Goal: Navigation & Orientation: Find specific page/section

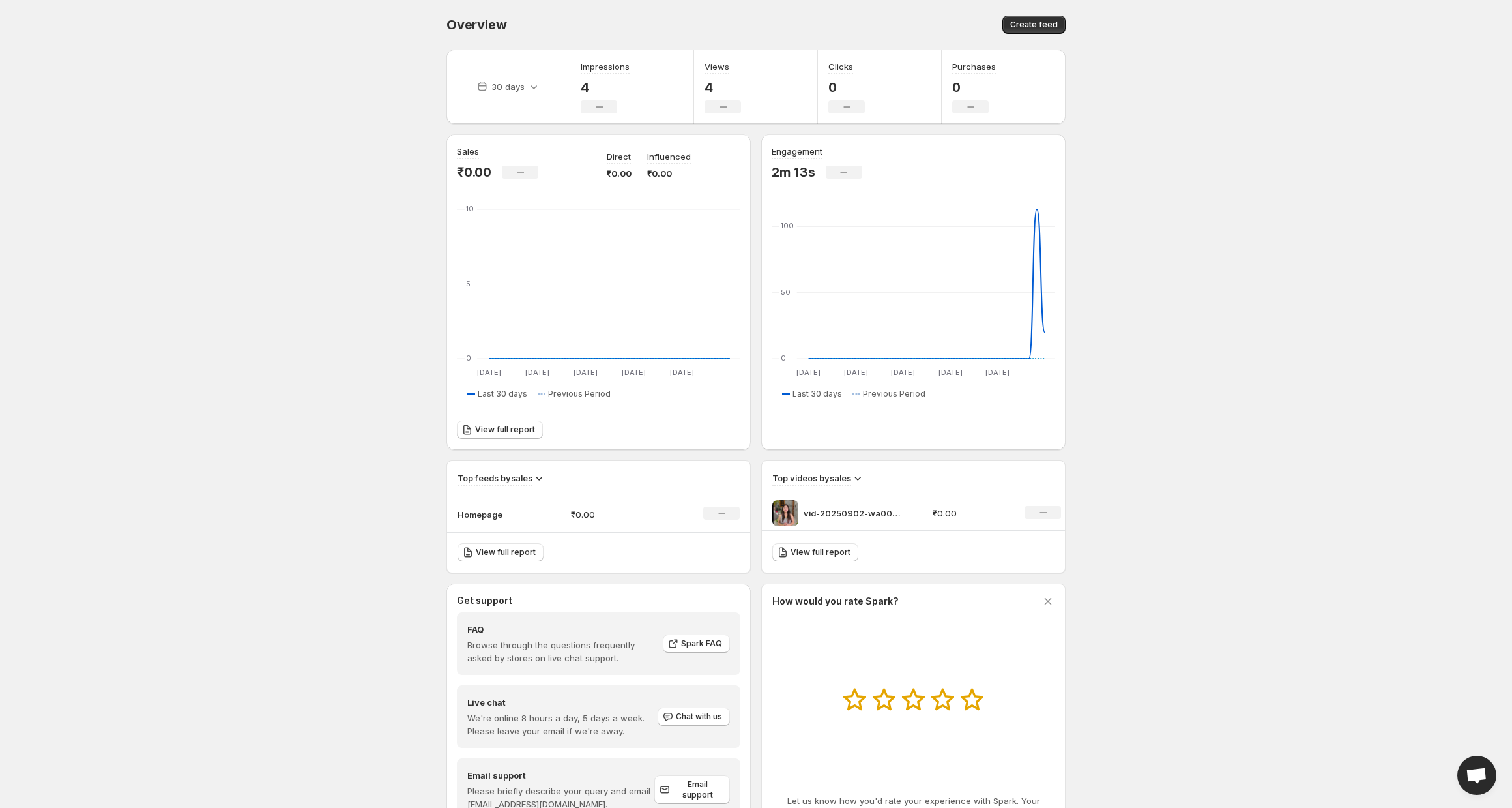
click at [486, 503] on td "Homepage" at bounding box center [503, 514] width 113 height 37
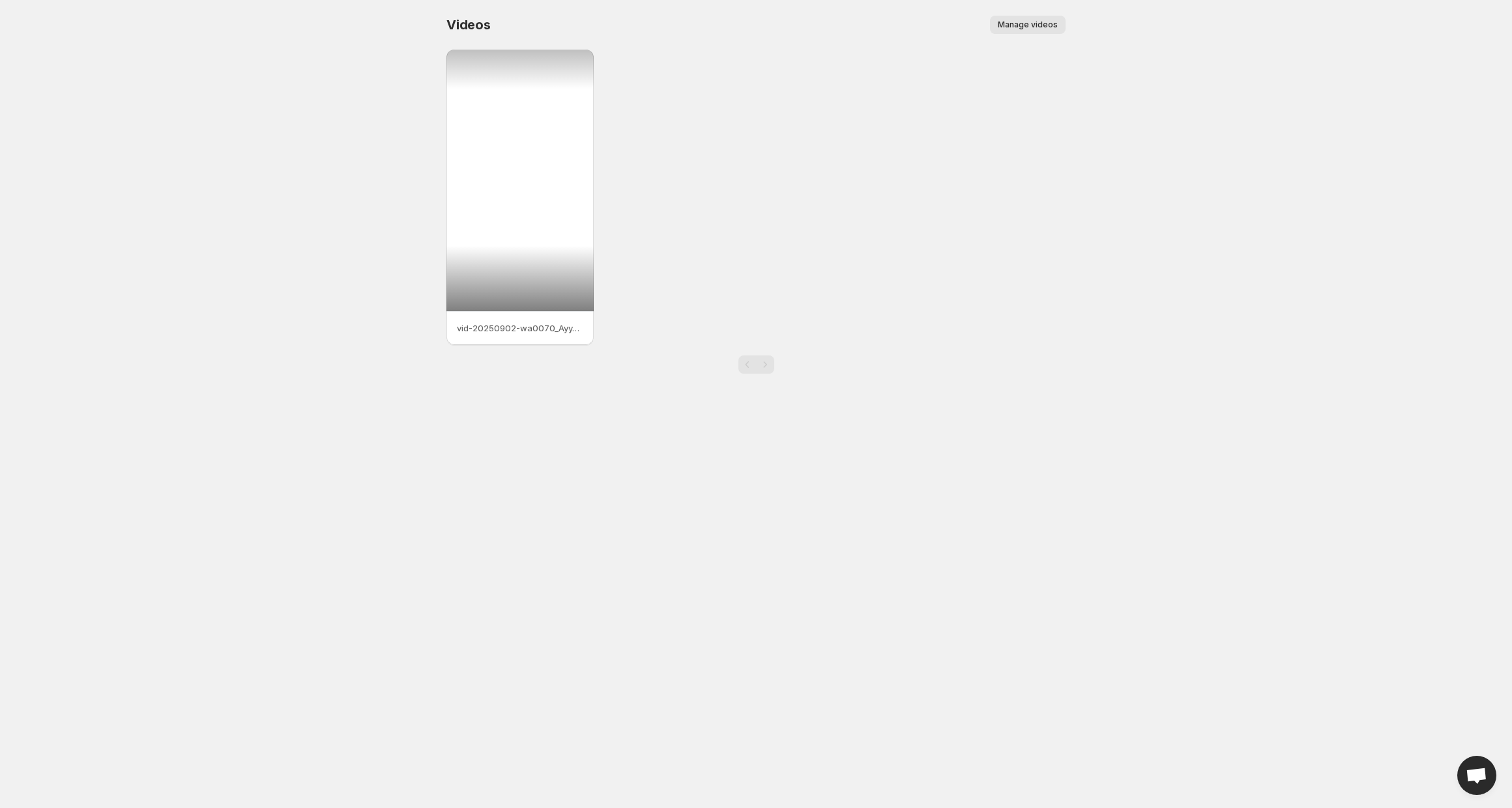
click at [544, 154] on div at bounding box center [520, 180] width 147 height 262
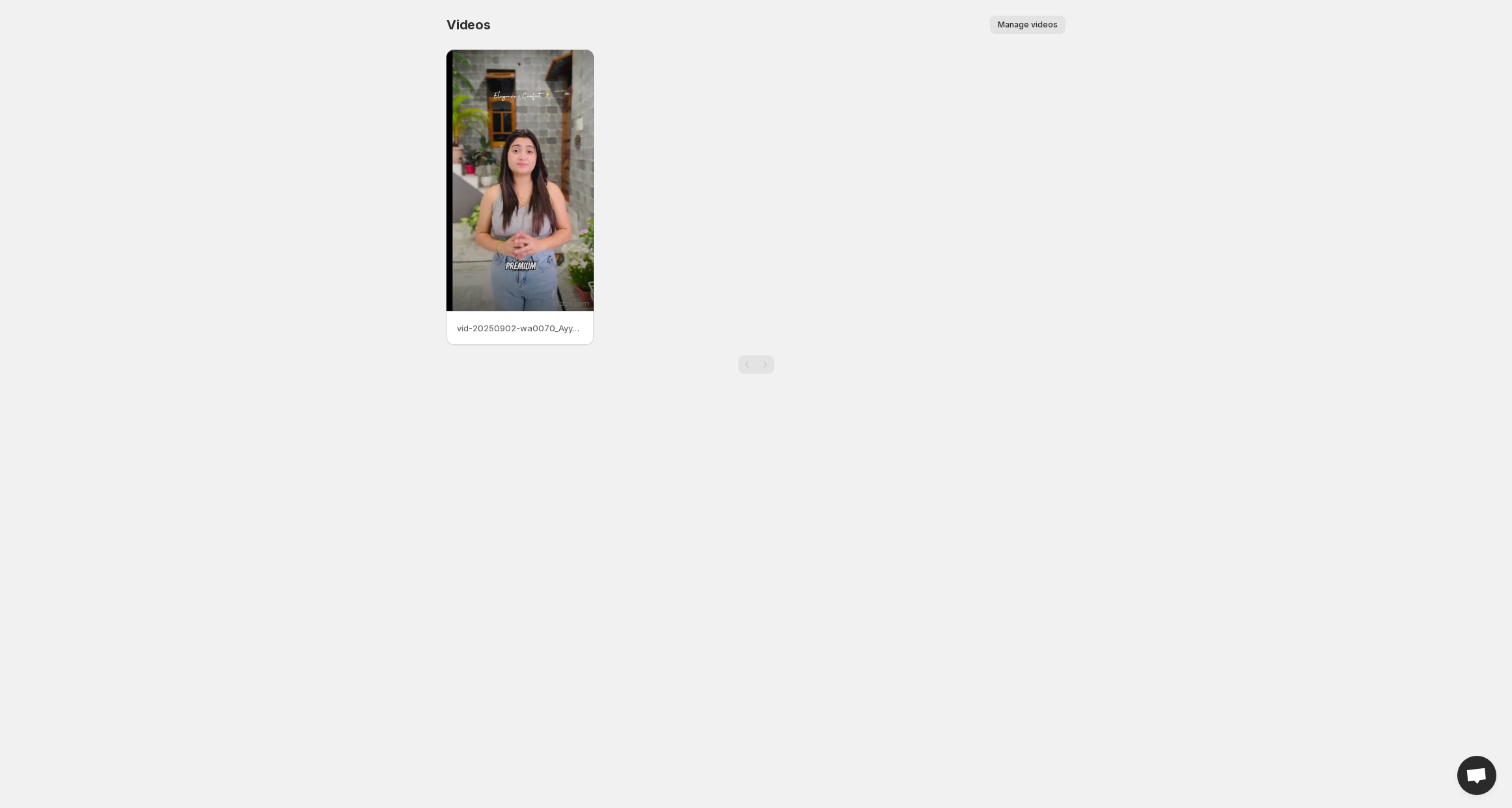
click at [1015, 26] on span "Manage videos" at bounding box center [1028, 24] width 60 height 10
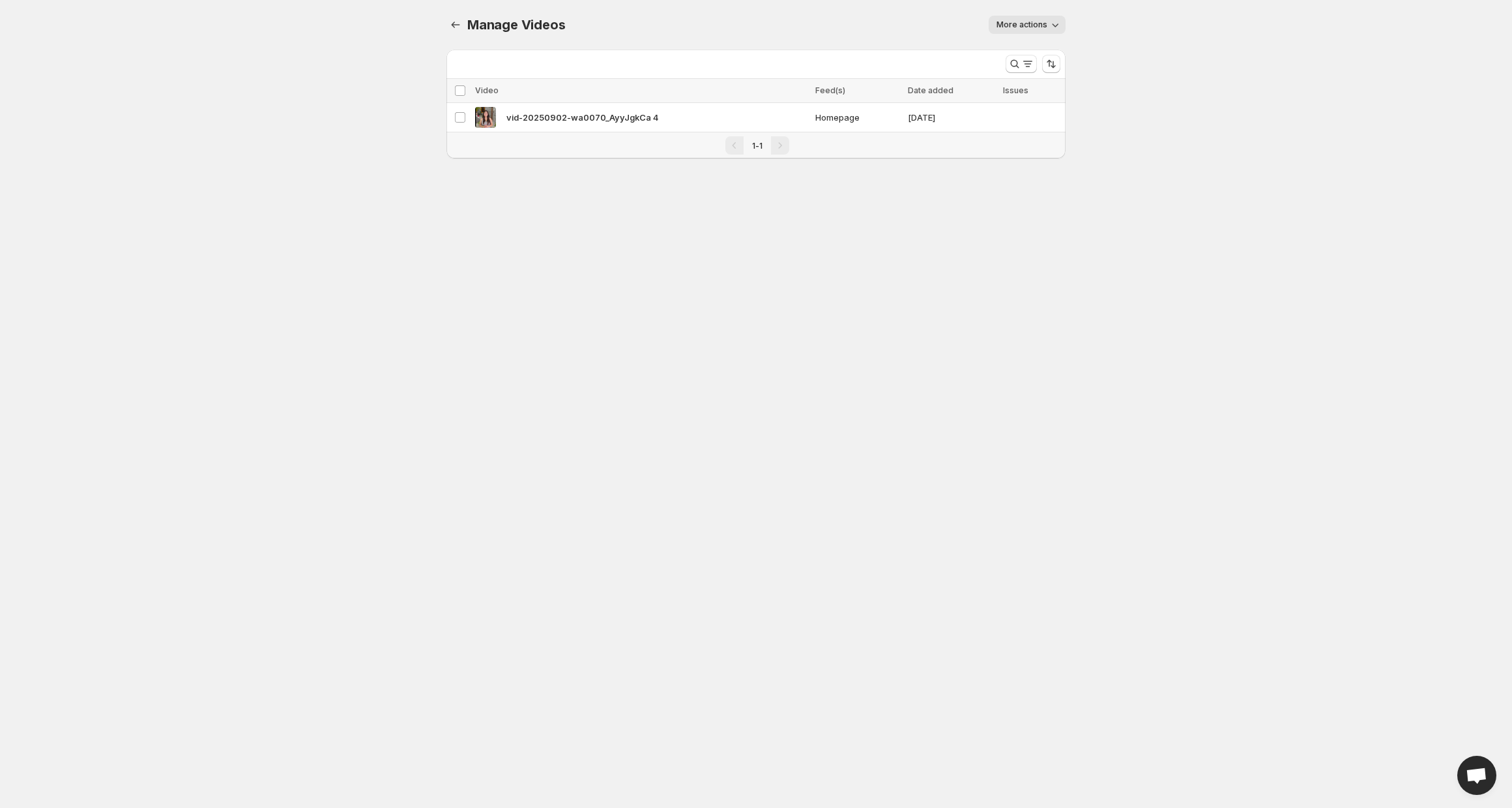
click at [1053, 19] on icon "button" at bounding box center [1055, 24] width 13 height 13
click at [1116, 8] on body "Home Feeds Videos Subscription Settings Manage Videos. This page is ready Manag…" at bounding box center [756, 404] width 1512 height 808
